Goal: Use online tool/utility: Utilize a website feature to perform a specific function

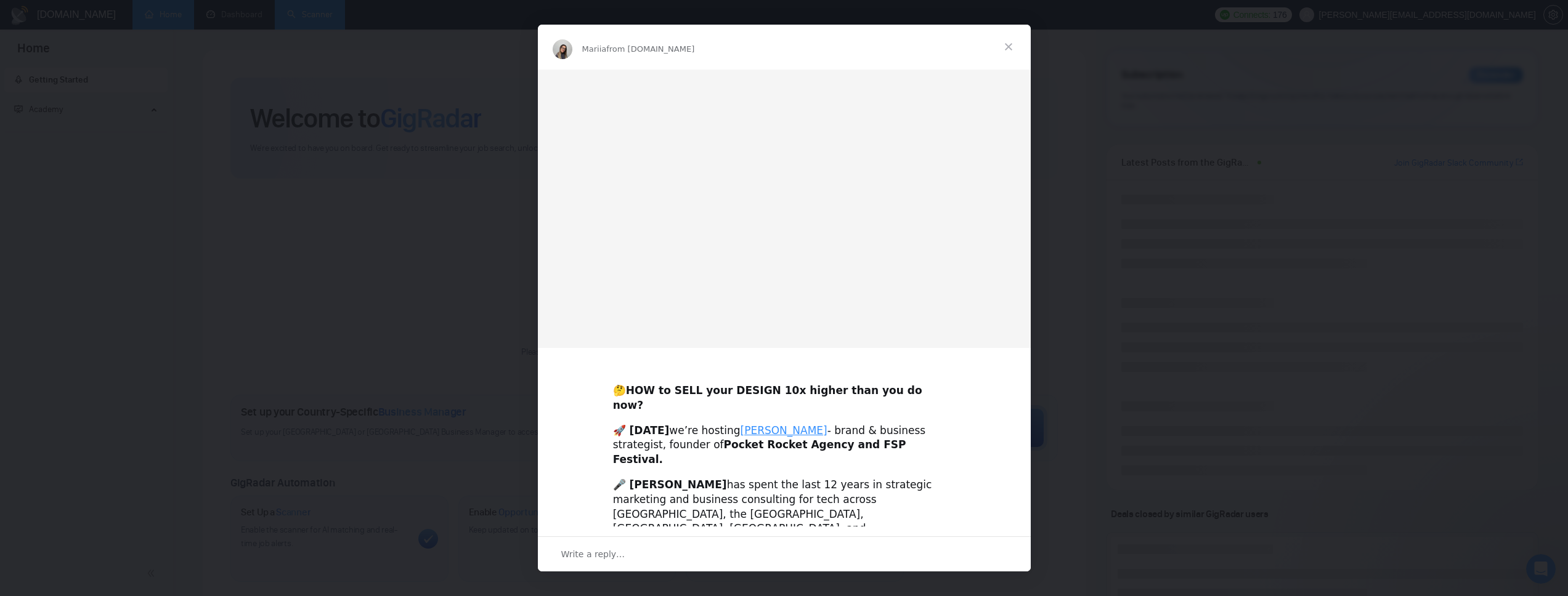
click at [306, 14] on div "Intercom messenger" at bounding box center [784, 298] width 1568 height 596
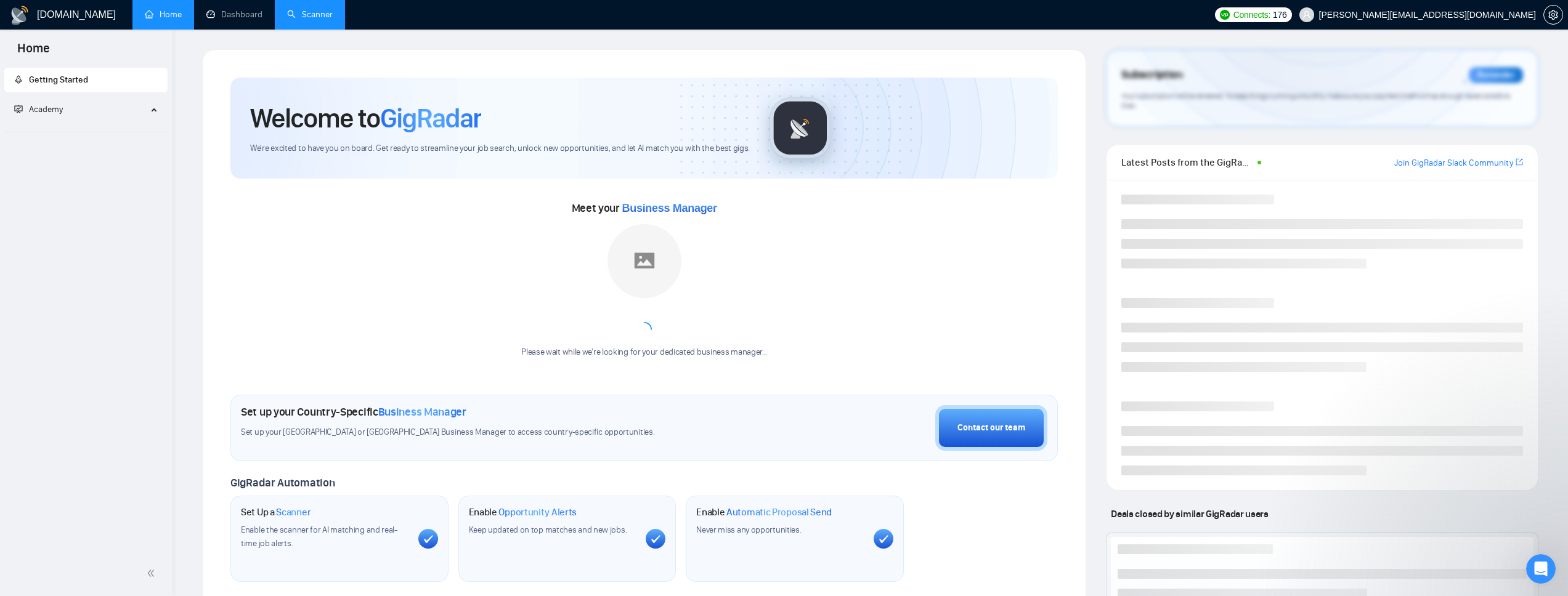
click at [304, 18] on link "Scanner" at bounding box center [310, 14] width 45 height 11
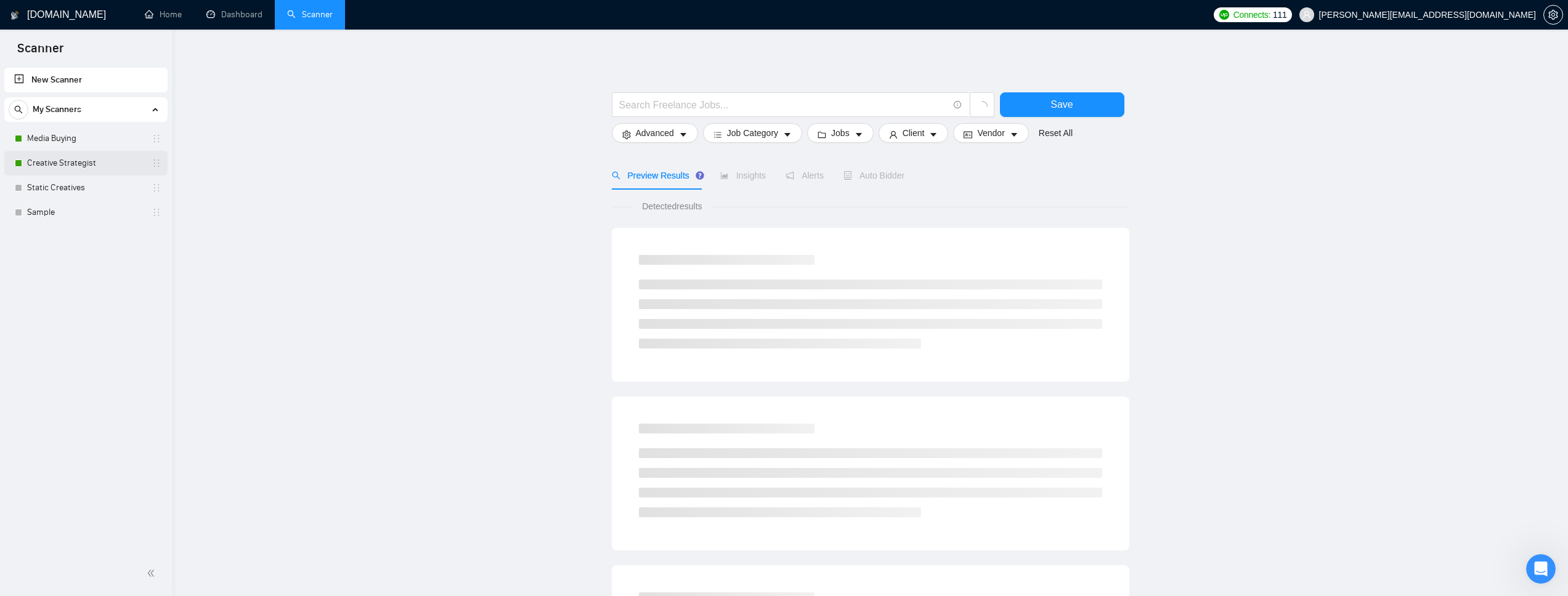
click at [50, 161] on link "Creative Strategist" at bounding box center [86, 163] width 117 height 25
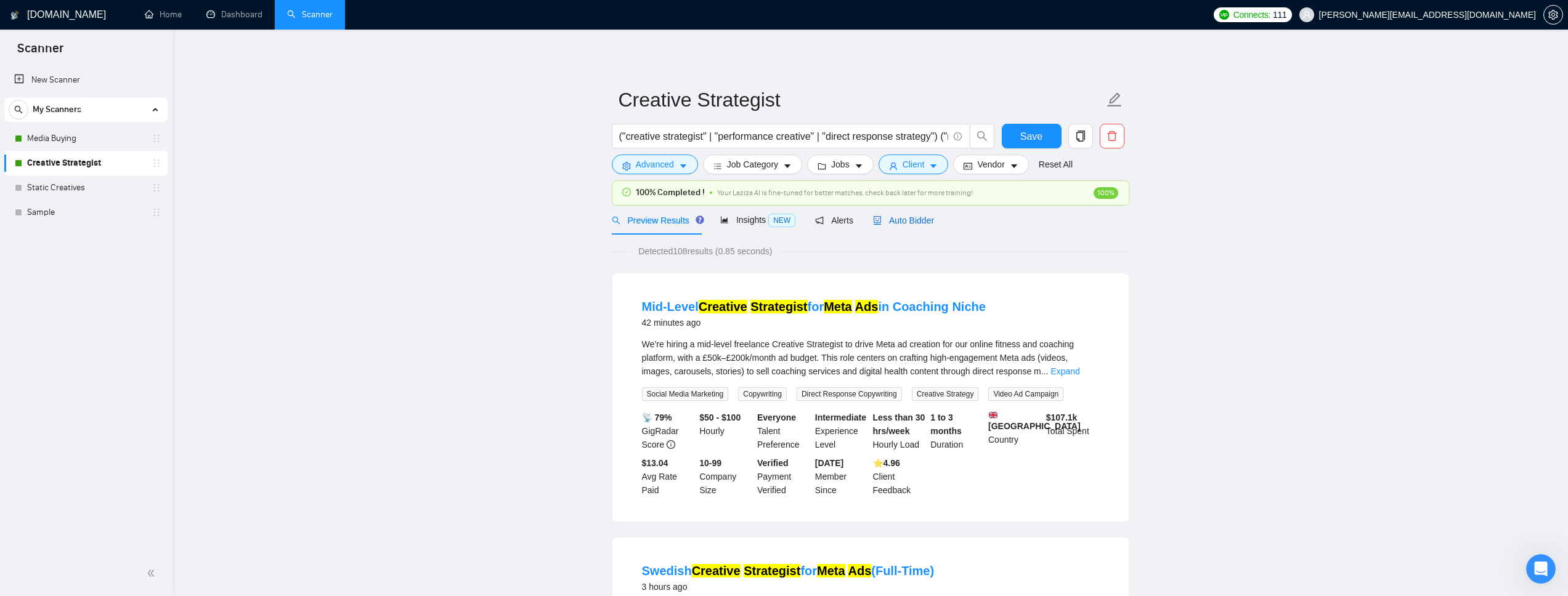
click at [928, 222] on span "Auto Bidder" at bounding box center [904, 220] width 61 height 10
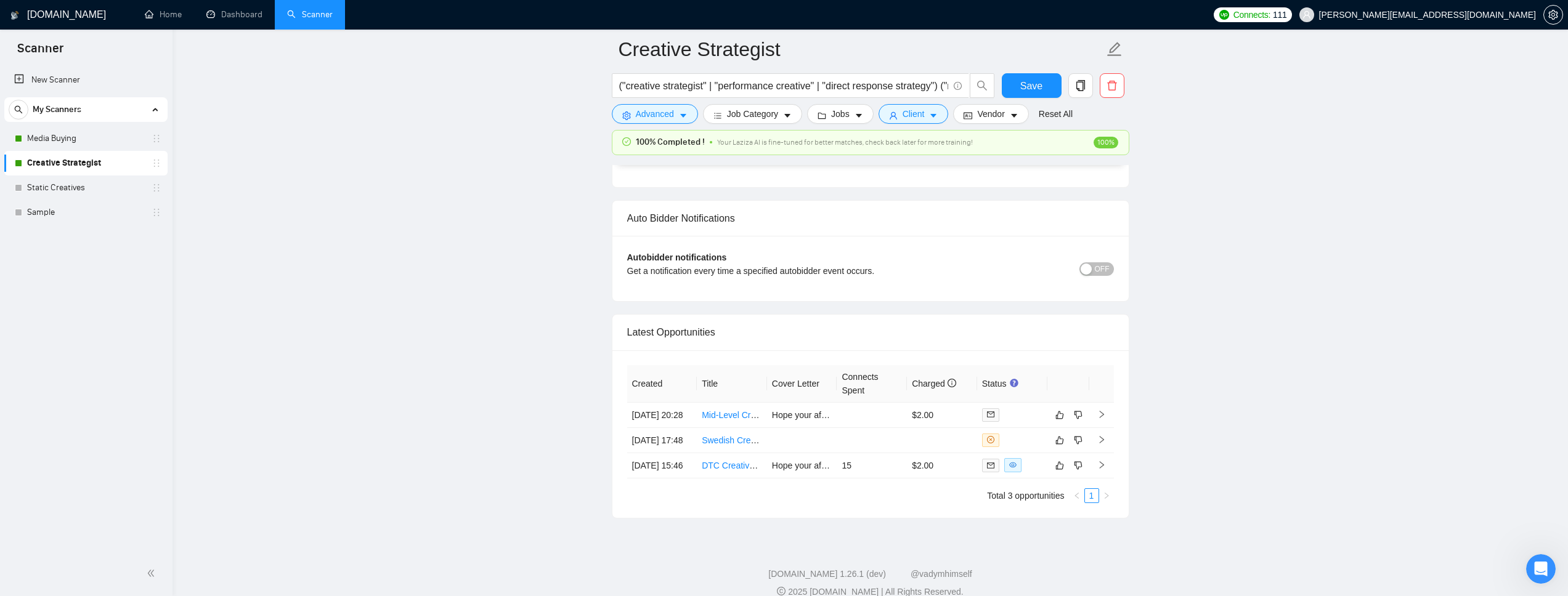
scroll to position [2912, 0]
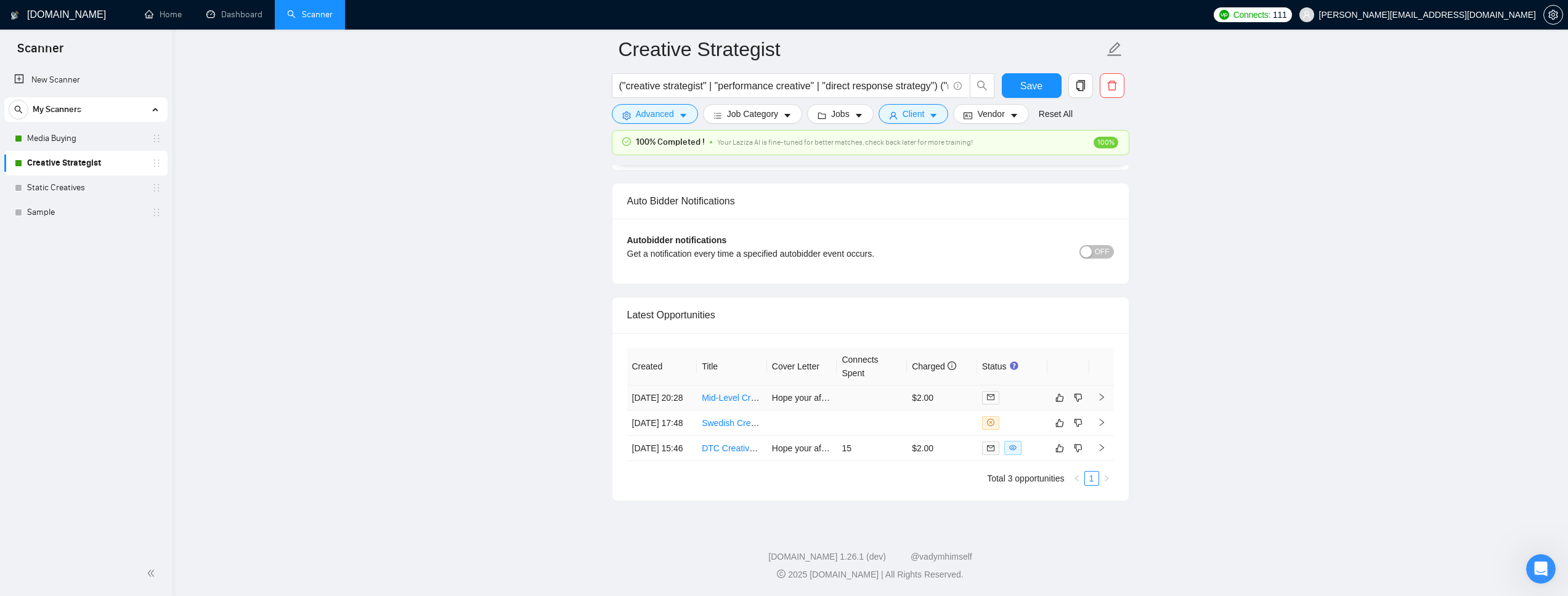
click at [952, 386] on td "$2.00" at bounding box center [942, 398] width 70 height 26
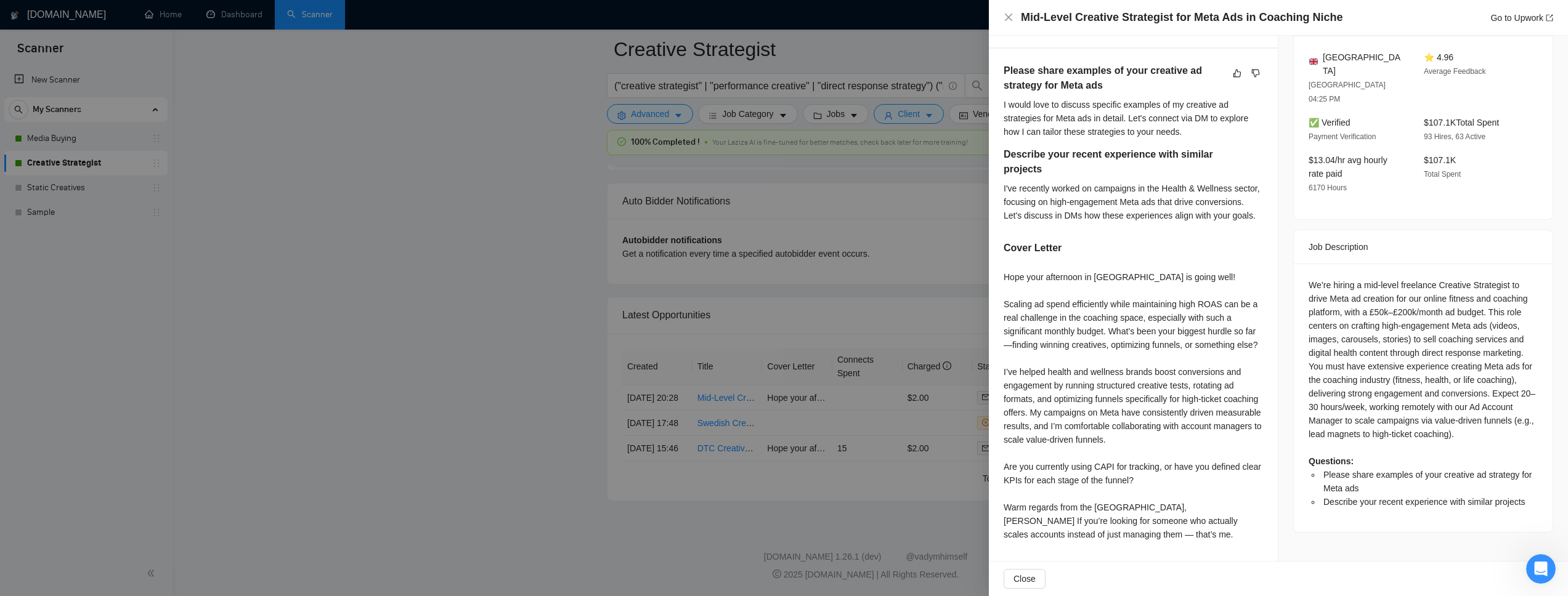
scroll to position [390, 0]
click at [663, 362] on div at bounding box center [784, 298] width 1568 height 596
